Goal: Task Accomplishment & Management: Manage account settings

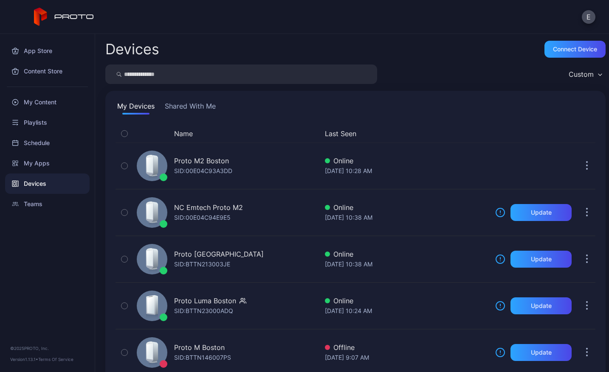
scroll to position [21, 0]
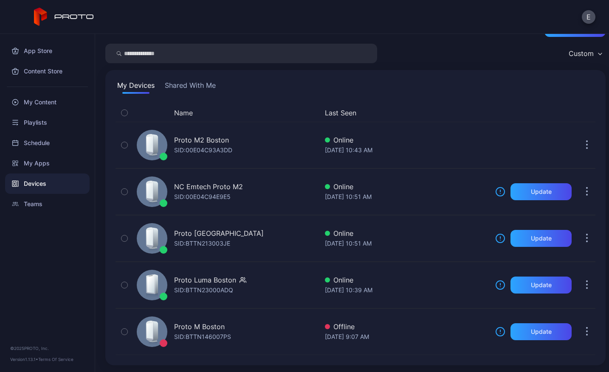
click at [28, 186] on div "Devices" at bounding box center [47, 184] width 84 height 20
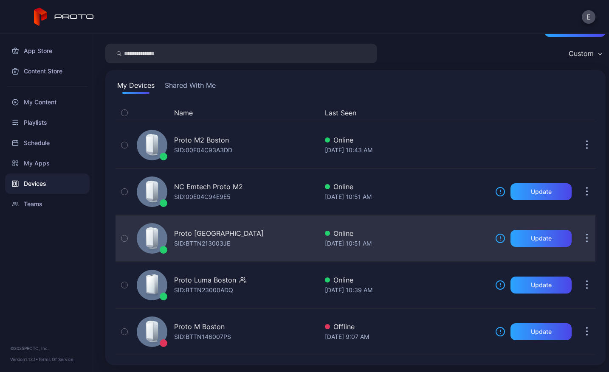
scroll to position [0, 0]
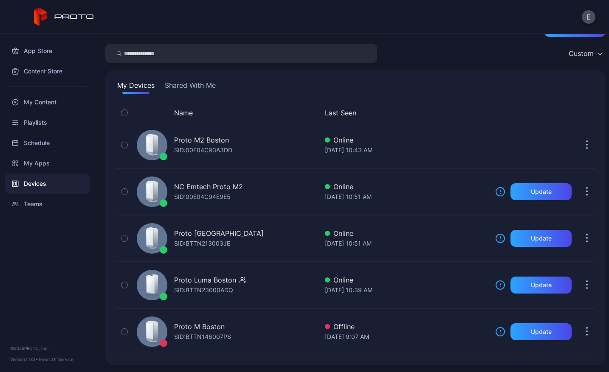
click at [595, 18] on div "E" at bounding box center [304, 17] width 609 height 34
click at [586, 19] on button "E" at bounding box center [589, 17] width 14 height 14
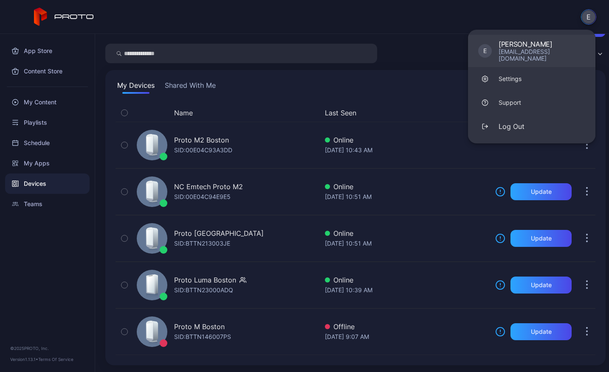
click at [507, 54] on div "[EMAIL_ADDRESS][DOMAIN_NAME]" at bounding box center [541, 55] width 87 height 14
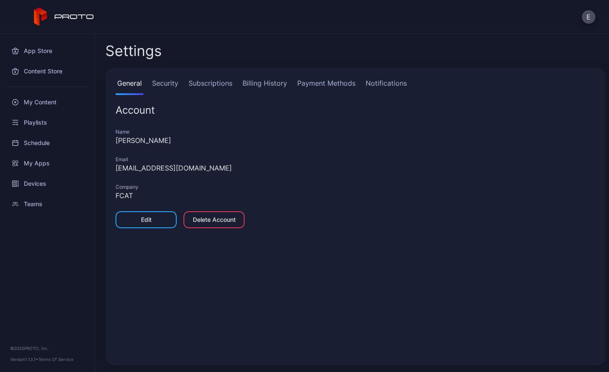
click at [204, 86] on link "Subscriptions" at bounding box center [210, 86] width 47 height 17
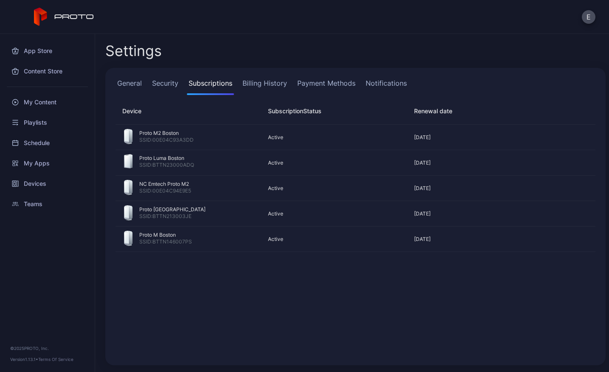
click at [321, 297] on div "Proto M2 Boston SSID: [MAC_ADDRESS] Active [DATE] Proto Luma Boston SSID: BTTN2…" at bounding box center [355, 240] width 493 height 244
click at [49, 108] on div "My Content" at bounding box center [47, 102] width 84 height 20
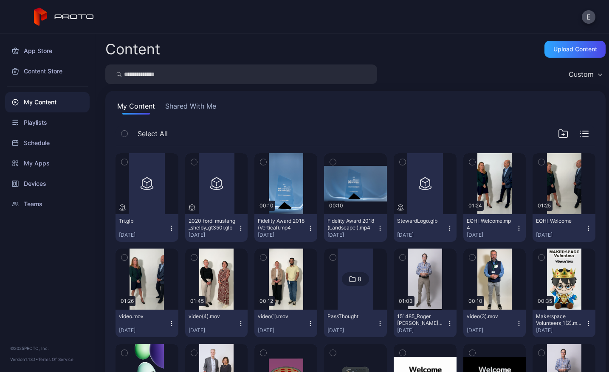
click at [168, 227] on icon "button" at bounding box center [171, 228] width 7 height 7
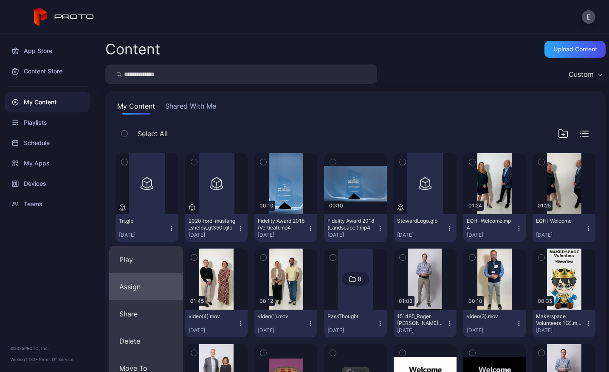
click at [142, 285] on button "Assign" at bounding box center [146, 286] width 74 height 27
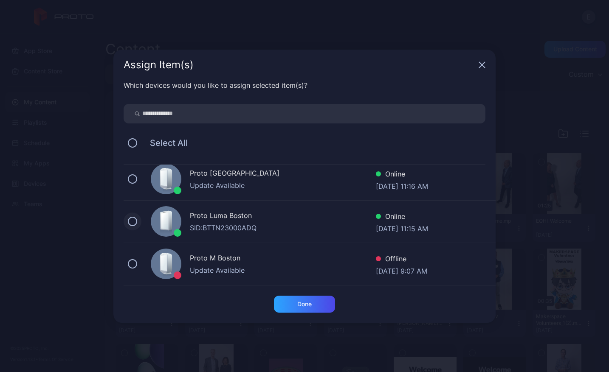
scroll to position [91, 0]
click at [132, 219] on button at bounding box center [132, 221] width 9 height 9
click at [308, 303] on div "Done" at bounding box center [304, 304] width 14 height 7
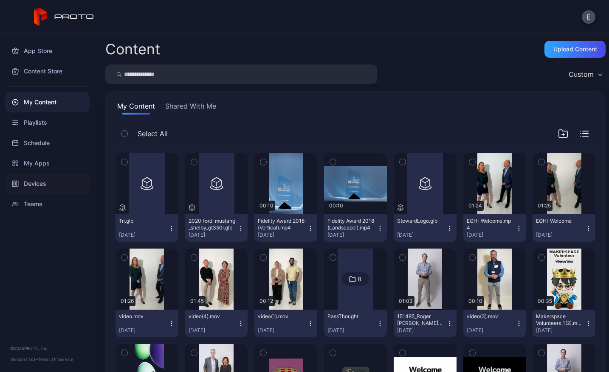
click at [41, 187] on div "Devices" at bounding box center [47, 184] width 84 height 20
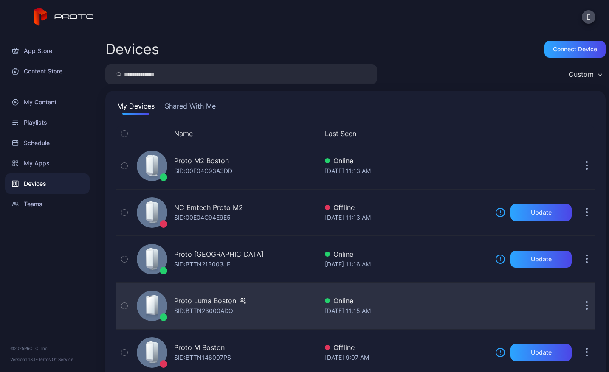
click at [263, 288] on div "Proto Luma Boston SID: BTTN23000ADQ" at bounding box center [225, 306] width 185 height 42
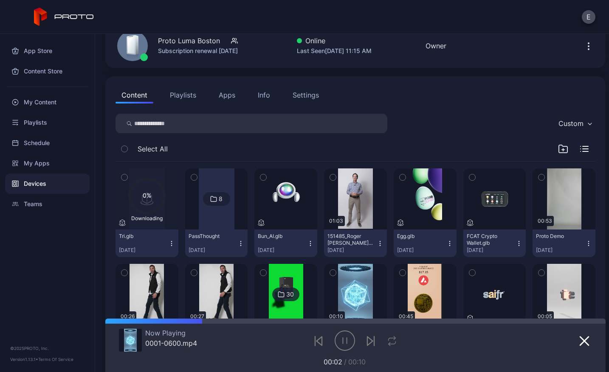
scroll to position [51, 0]
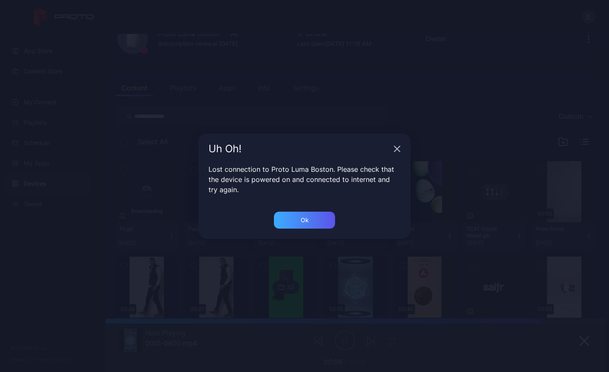
click at [304, 220] on div "Ok" at bounding box center [305, 220] width 8 height 7
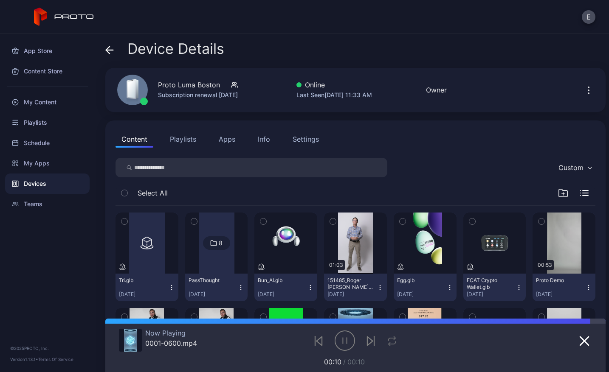
scroll to position [0, 0]
click at [23, 181] on div "Devices" at bounding box center [47, 184] width 84 height 20
